Goal: Information Seeking & Learning: Stay updated

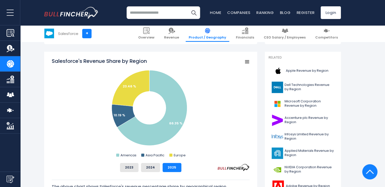
scroll to position [124, 0]
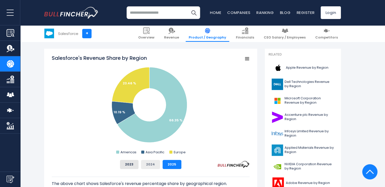
click at [155, 164] on button "2024" at bounding box center [150, 164] width 19 height 9
click at [168, 162] on button "2025" at bounding box center [172, 164] width 19 height 9
click at [150, 164] on button "2024" at bounding box center [150, 164] width 19 height 9
click at [133, 164] on button "2023" at bounding box center [129, 164] width 19 height 9
click at [153, 165] on button "2024" at bounding box center [150, 164] width 19 height 9
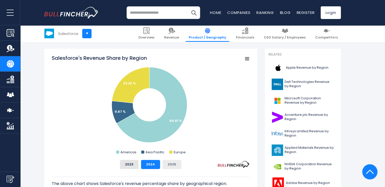
click at [169, 165] on button "2025" at bounding box center [172, 164] width 19 height 9
click at [130, 166] on button "2023" at bounding box center [129, 164] width 19 height 9
click at [147, 166] on button "2024" at bounding box center [150, 164] width 19 height 9
click at [130, 166] on button "2023" at bounding box center [129, 164] width 19 height 9
click at [150, 165] on button "2024" at bounding box center [150, 164] width 19 height 9
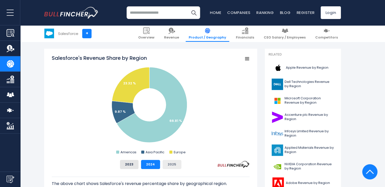
click at [171, 164] on button "2025" at bounding box center [172, 164] width 19 height 9
click at [154, 165] on button "2024" at bounding box center [150, 164] width 19 height 9
click at [176, 164] on button "2025" at bounding box center [172, 164] width 19 height 9
click at [152, 163] on button "2024" at bounding box center [150, 164] width 19 height 9
click at [171, 164] on button "2025" at bounding box center [172, 164] width 19 height 9
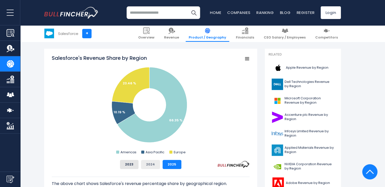
click at [157, 164] on button "2024" at bounding box center [150, 164] width 19 height 9
click at [177, 164] on button "2025" at bounding box center [172, 164] width 19 height 9
click at [160, 164] on div "2023 2024 2025" at bounding box center [151, 164] width 198 height 9
click at [157, 164] on button "2024" at bounding box center [150, 164] width 19 height 9
click at [166, 163] on button "2025" at bounding box center [172, 164] width 19 height 9
